Goal: Answer question/provide support

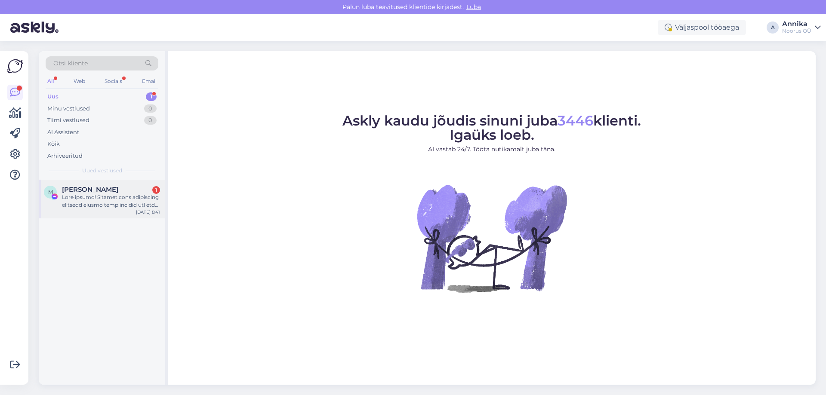
click at [83, 216] on div "M Merle Torim 1 Sep 25 8:41" at bounding box center [102, 199] width 126 height 39
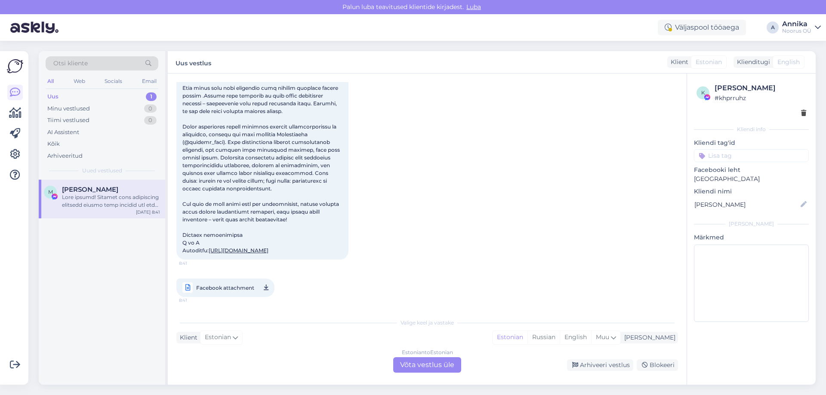
scroll to position [150, 0]
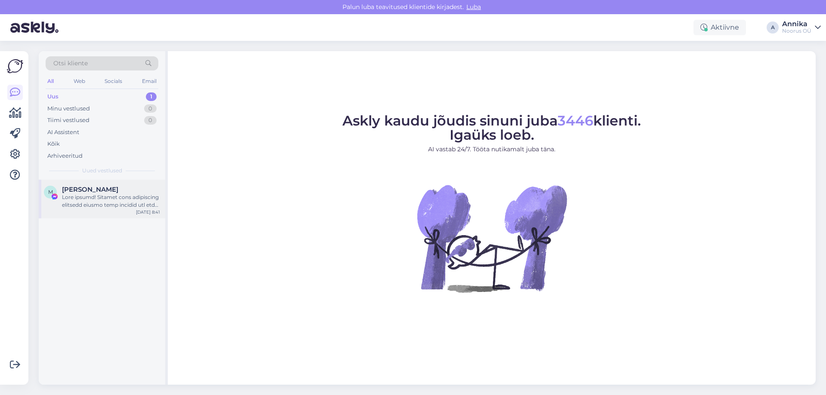
click at [121, 211] on div "M [PERSON_NAME] [DATE] 8:41" at bounding box center [102, 199] width 126 height 39
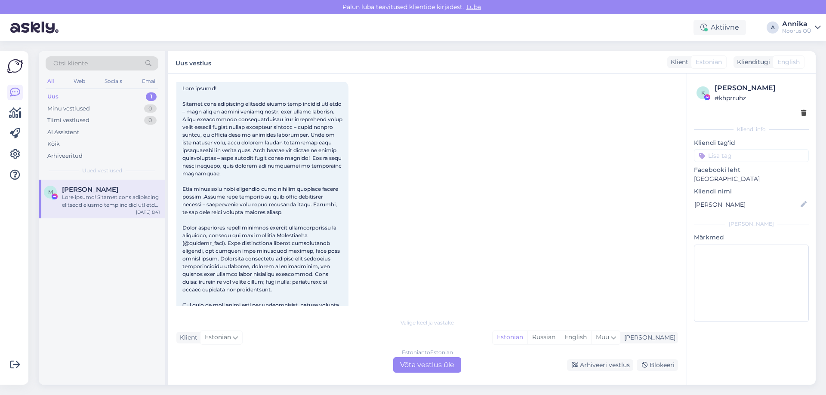
scroll to position [61, 0]
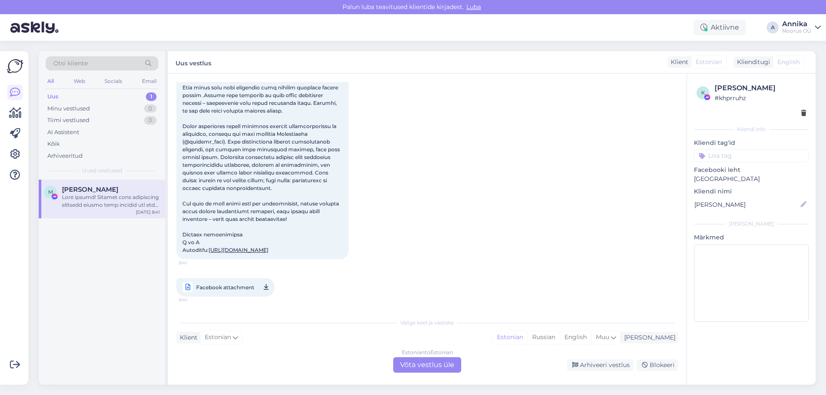
click at [409, 366] on div "Estonian to Estonian Võta vestlus üle" at bounding box center [427, 364] width 68 height 15
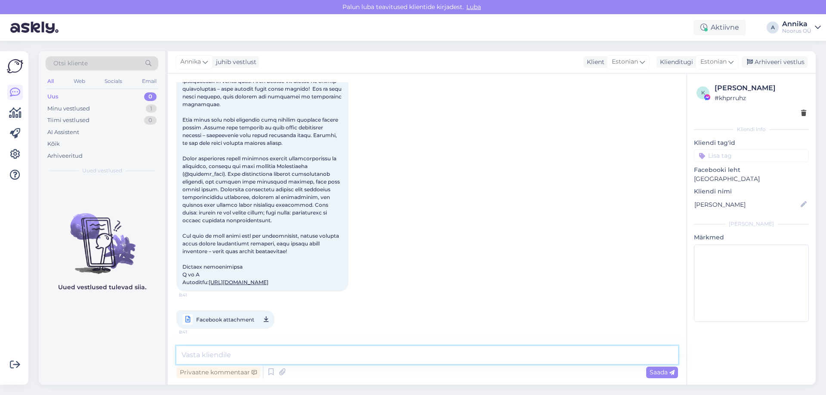
drag, startPoint x: 324, startPoint y: 359, endPoint x: 181, endPoint y: 334, distance: 145.3
click at [322, 358] on textarea at bounding box center [427, 355] width 502 height 18
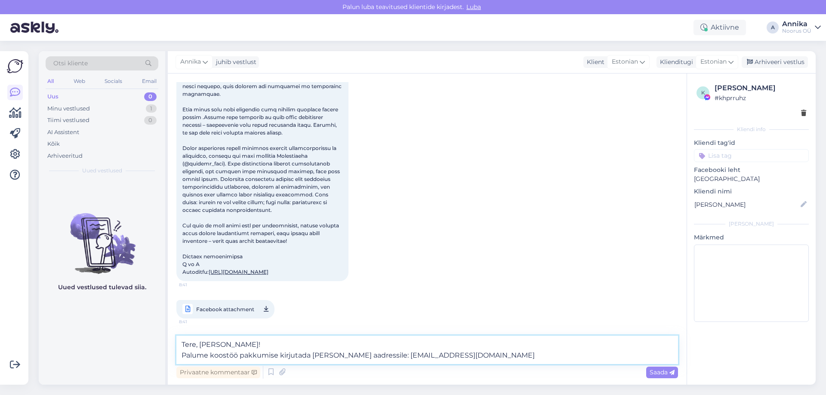
scroll to position [138, 0]
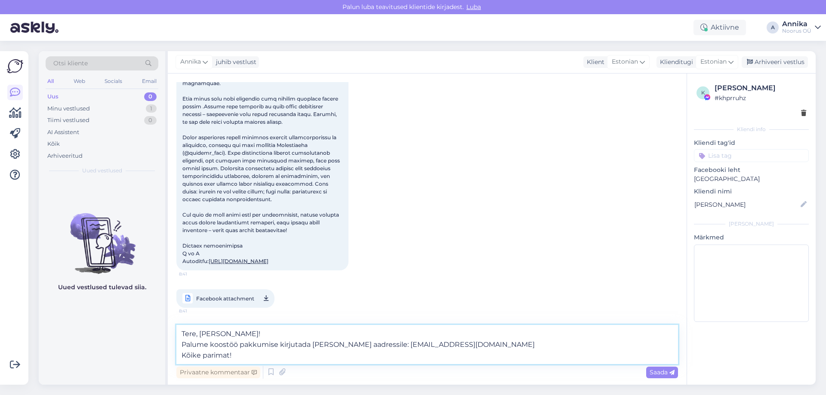
type textarea "Tere, [PERSON_NAME]! Palume koostöö pakkumise kirjutada [PERSON_NAME] aadressil…"
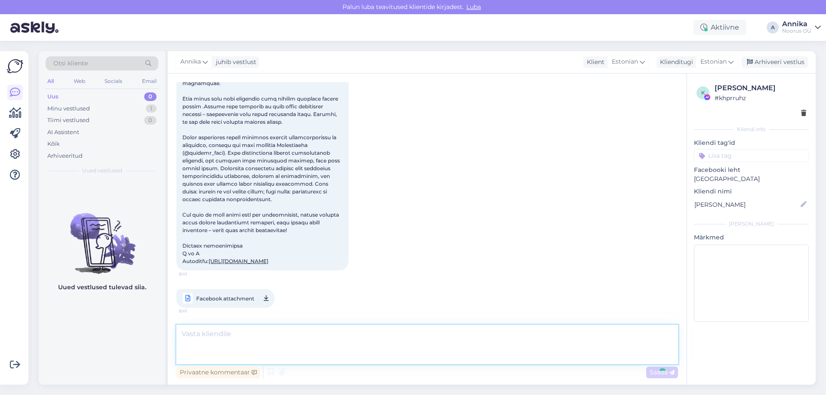
scroll to position [178, 0]
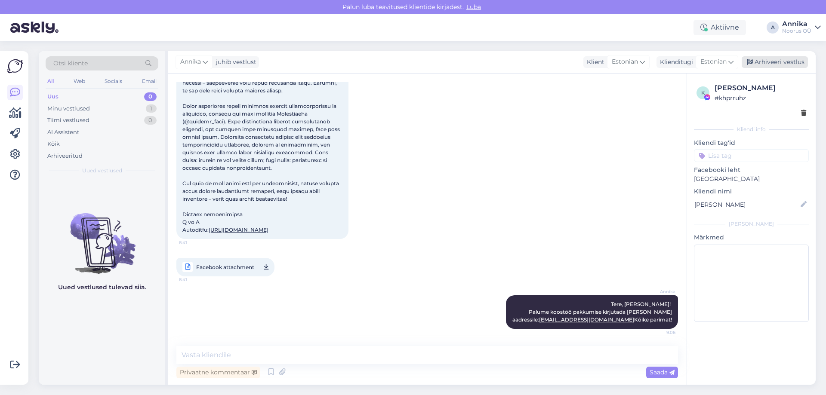
click at [773, 62] on div "Arhiveeri vestlus" at bounding box center [775, 62] width 66 height 12
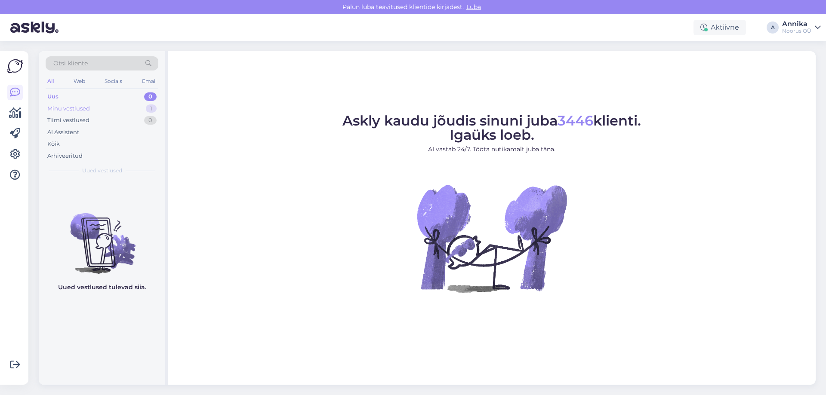
click at [108, 110] on div "Minu vestlused 1" at bounding box center [102, 109] width 113 height 12
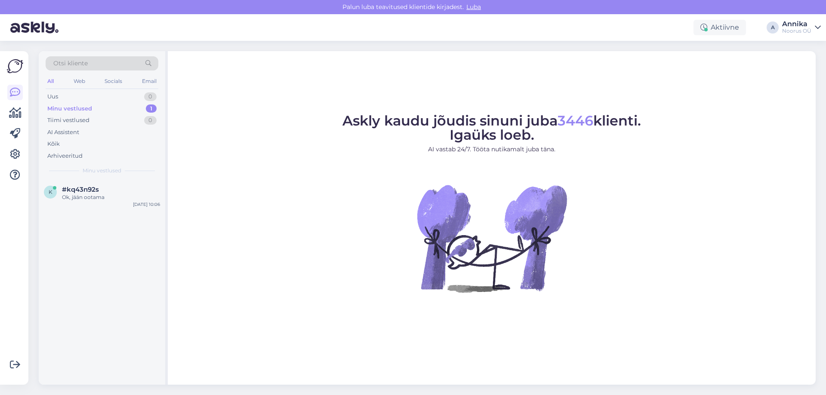
click at [107, 204] on div "k #kq43n92s Ok, jään ootama [DATE] 10:06" at bounding box center [102, 195] width 126 height 31
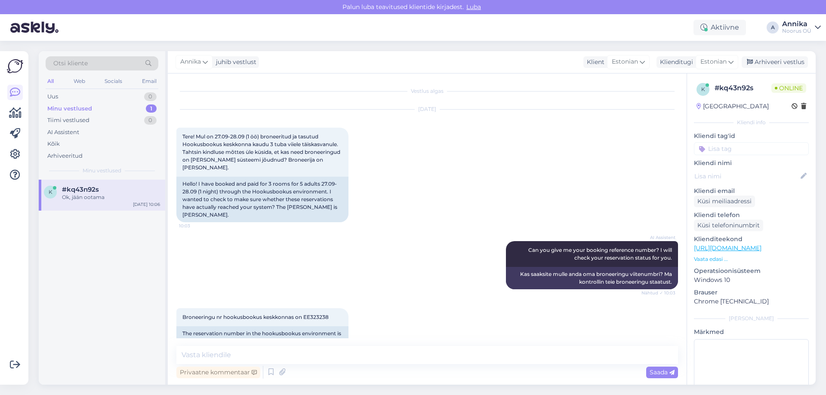
scroll to position [154, 0]
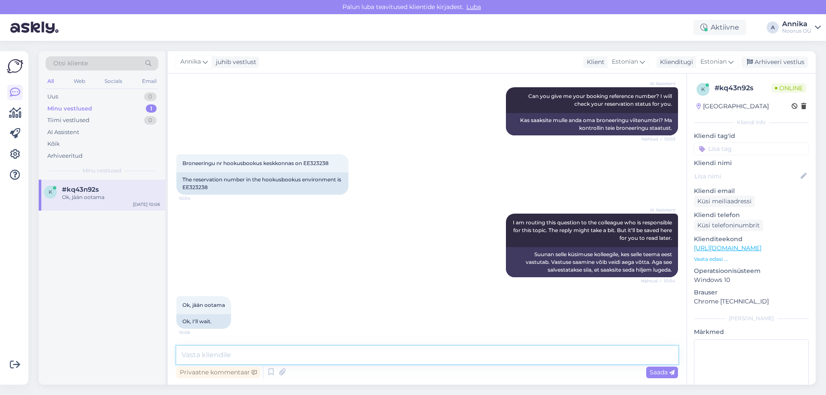
click at [243, 363] on textarea at bounding box center [427, 355] width 502 height 18
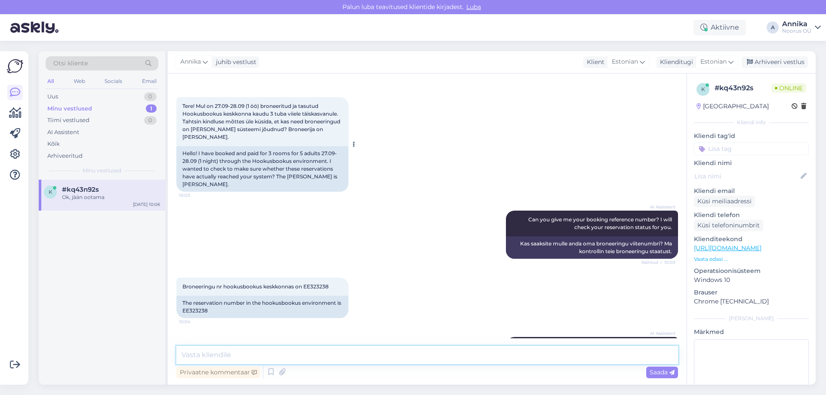
scroll to position [0, 0]
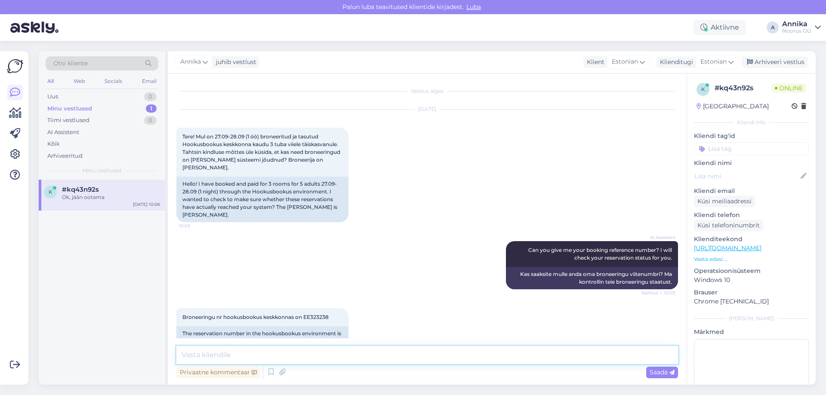
click at [263, 355] on textarea at bounding box center [427, 355] width 502 height 18
click at [312, 284] on div "AI Assistent Can you give me your booking reference number? I will check your r…" at bounding box center [427, 265] width 502 height 67
click at [325, 316] on span "Broneeringu nr hookusbookus keskkonnas on EE323238" at bounding box center [255, 317] width 146 height 6
copy div "EE323238 10:04"
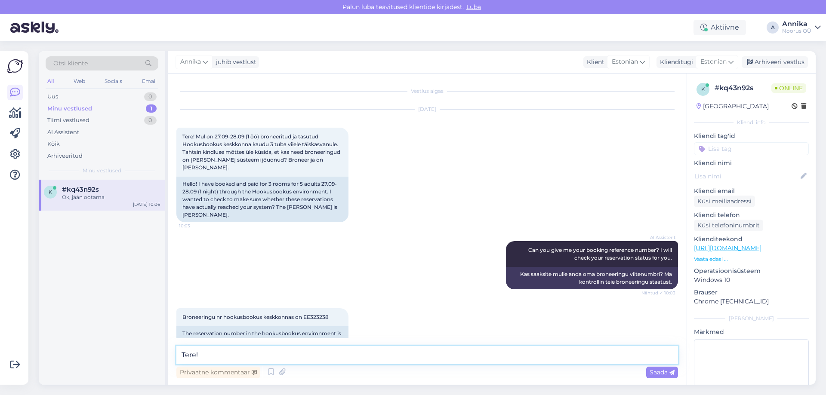
drag, startPoint x: 224, startPoint y: 361, endPoint x: 206, endPoint y: 357, distance: 18.6
click at [224, 360] on textarea "Tere!" at bounding box center [427, 355] width 502 height 18
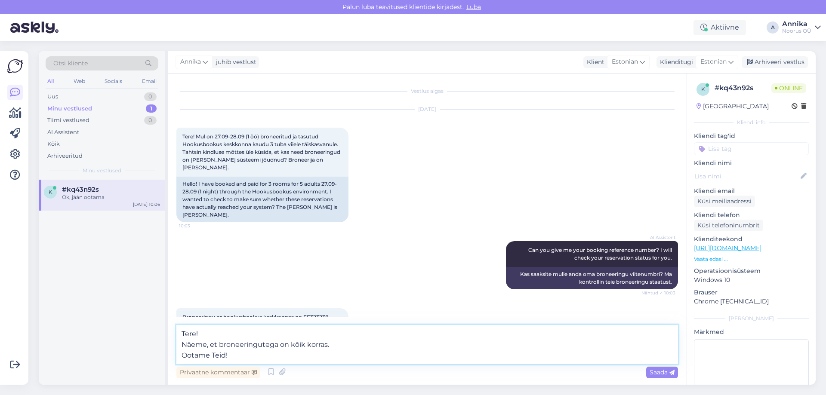
type textarea "Tere! Näeme, et broneeringutega on kõik korras. Ootame Teid!"
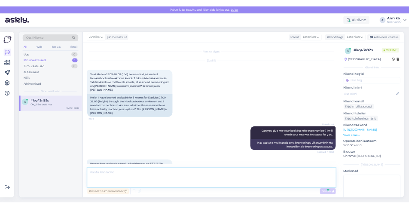
scroll to position [206, 0]
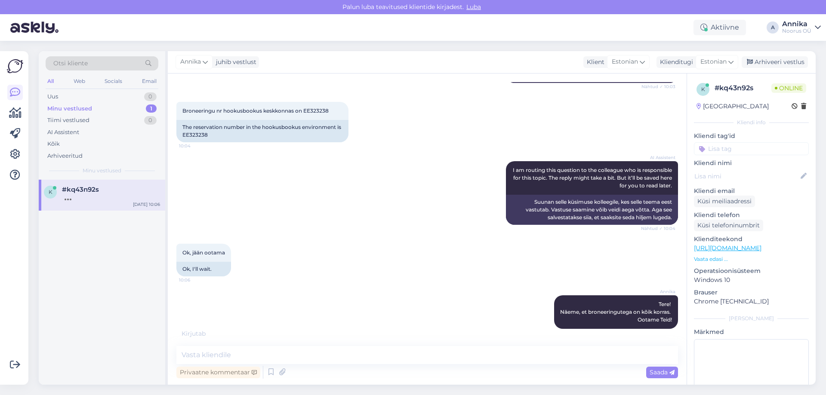
click at [19, 330] on div at bounding box center [15, 218] width 16 height 320
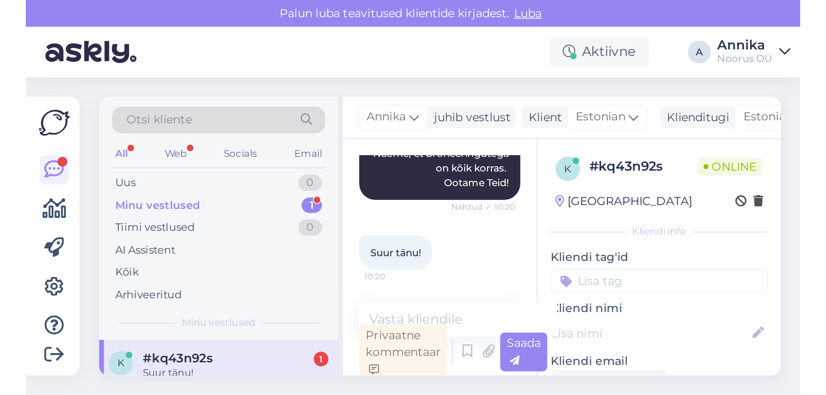
scroll to position [243, 0]
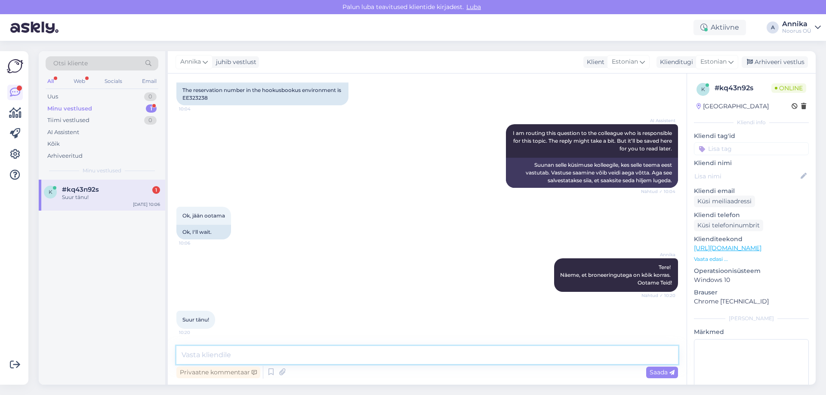
click at [237, 354] on textarea at bounding box center [427, 355] width 502 height 18
click at [761, 67] on div "Arhiveeri vestlus" at bounding box center [775, 62] width 66 height 12
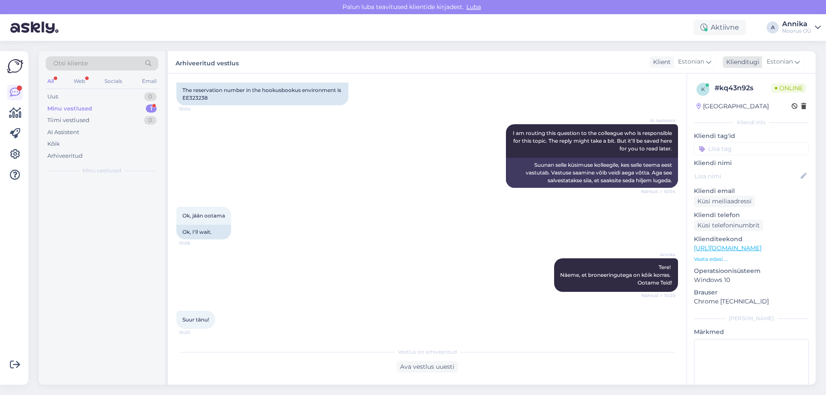
scroll to position [246, 0]
